Goal: Task Accomplishment & Management: Manage account settings

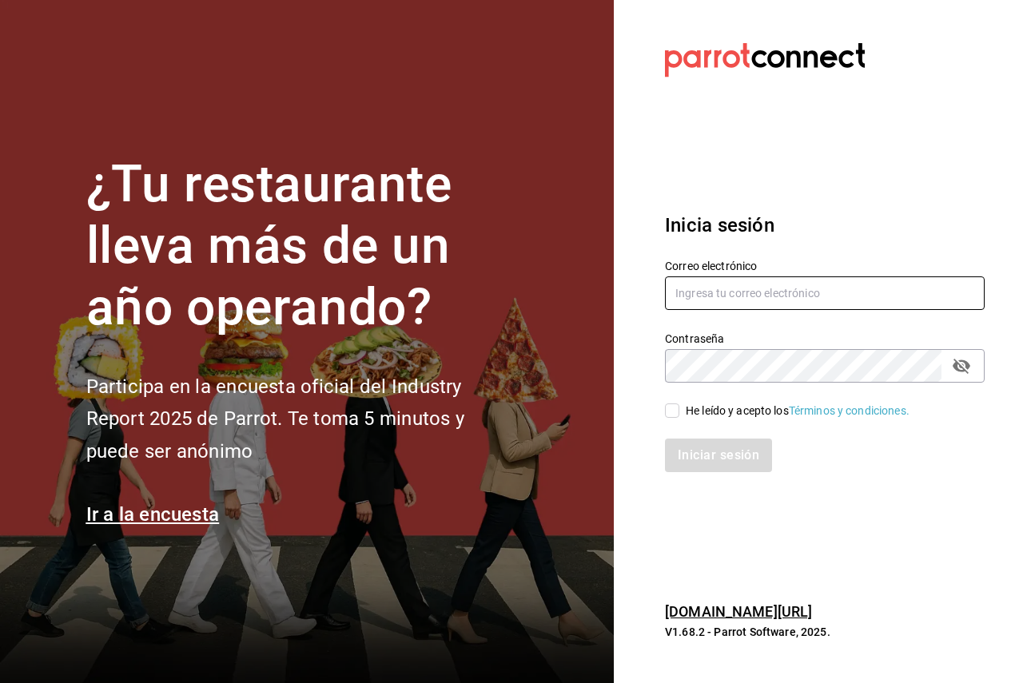
click at [826, 288] on input "text" at bounding box center [825, 294] width 320 height 34
paste input "zolem@mx.com"
type input "zolem@mx.com"
click at [698, 417] on div "He leído y acepto los Términos y condiciones." at bounding box center [798, 411] width 224 height 17
click at [679, 417] on input "He leído y acepto los Términos y condiciones." at bounding box center [672, 411] width 14 height 14
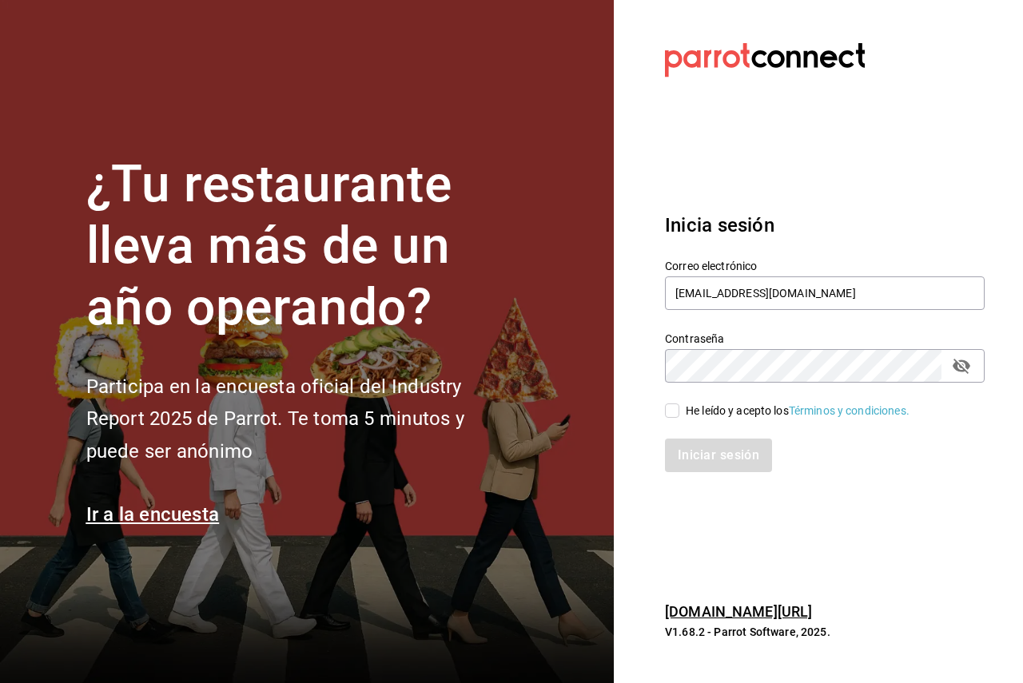
checkbox input "true"
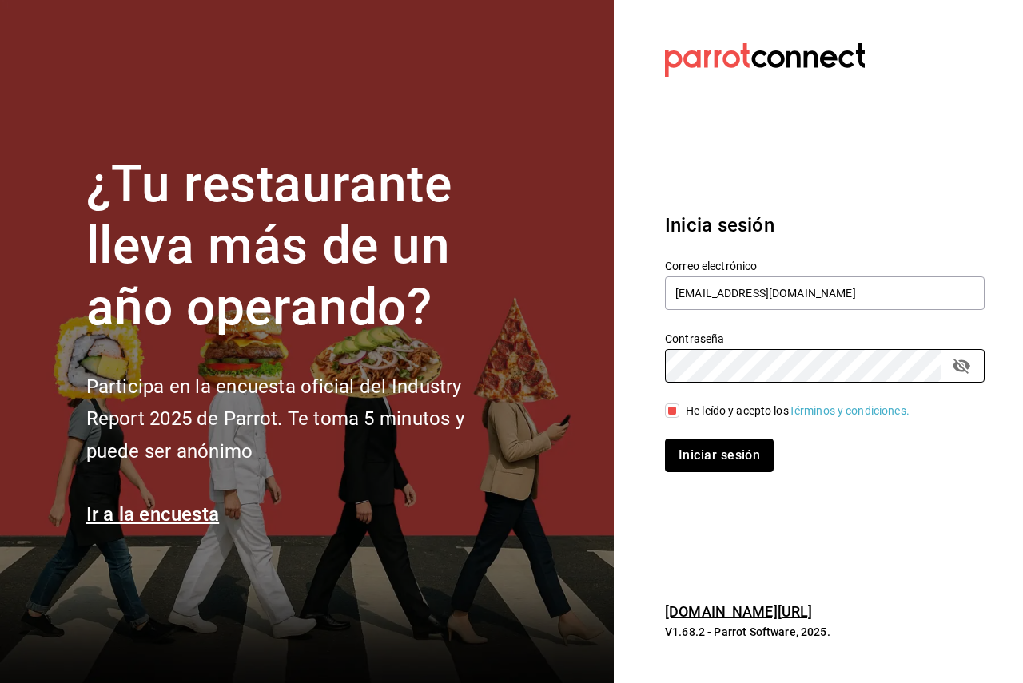
click at [728, 445] on button "Iniciar sesión" at bounding box center [719, 456] width 109 height 34
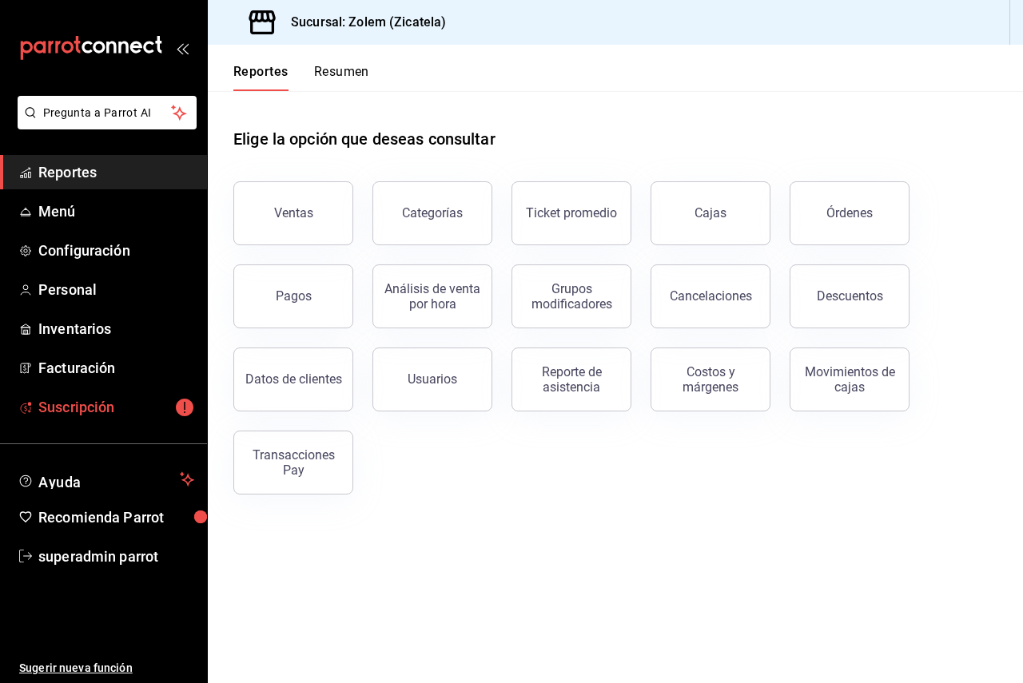
click at [116, 422] on link "Suscripción" at bounding box center [103, 407] width 207 height 34
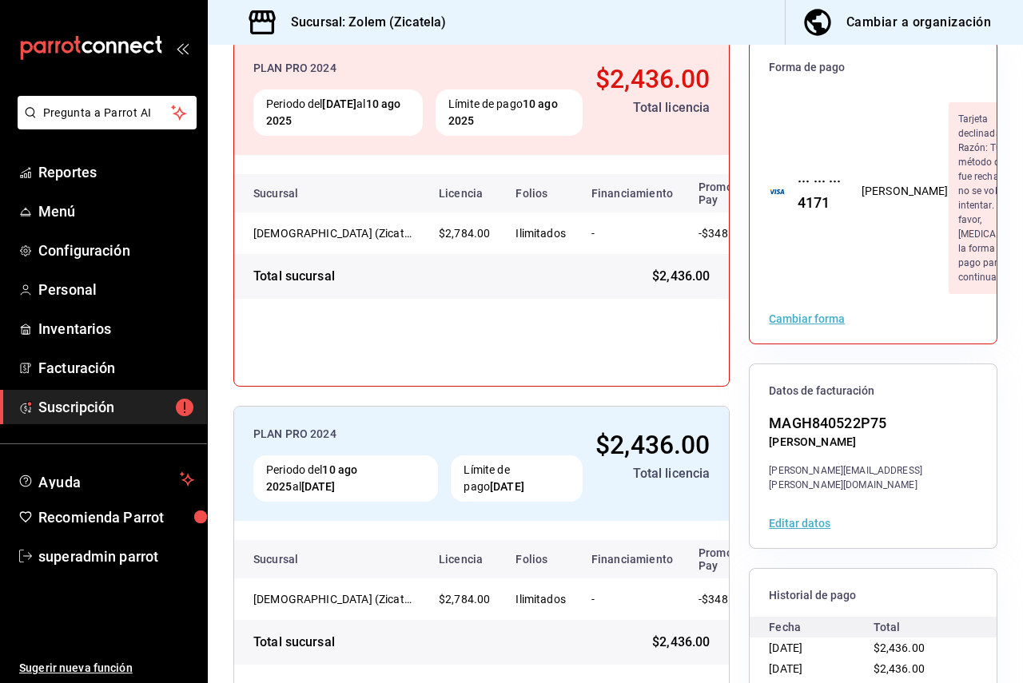
scroll to position [240, 0]
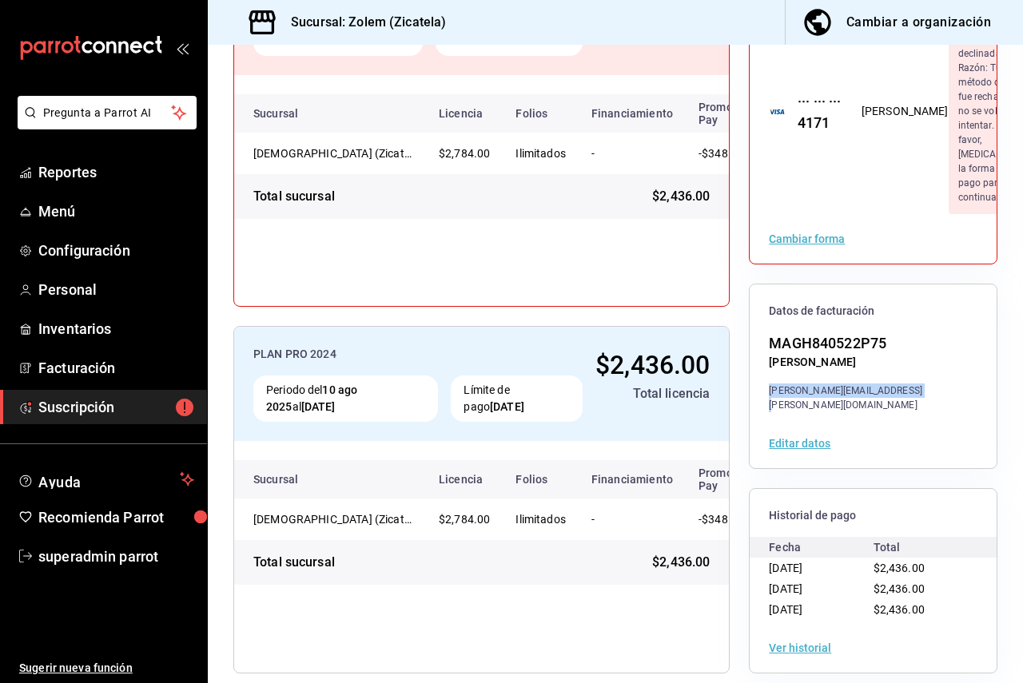
drag, startPoint x: 909, startPoint y: 456, endPoint x: 762, endPoint y: 457, distance: 147.1
click at [769, 412] on div "[PERSON_NAME][EMAIL_ADDRESS][PERSON_NAME][DOMAIN_NAME]" at bounding box center [873, 398] width 209 height 29
copy div "[PERSON_NAME][EMAIL_ADDRESS][PERSON_NAME][DOMAIN_NAME]"
drag, startPoint x: 101, startPoint y: 557, endPoint x: 101, endPoint y: 478, distance: 79.1
click at [101, 557] on span "superadmin parrot" at bounding box center [116, 557] width 156 height 22
